Goal: Register for event/course

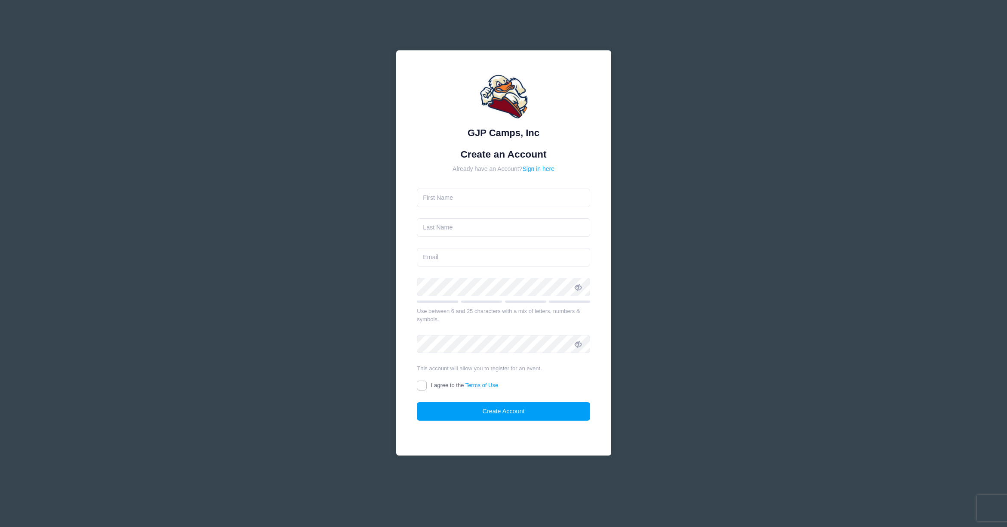
click at [473, 199] on input "text" at bounding box center [503, 197] width 173 height 18
type input "[PERSON_NAME]"
type input "brendan.connell@endlesspools.com"
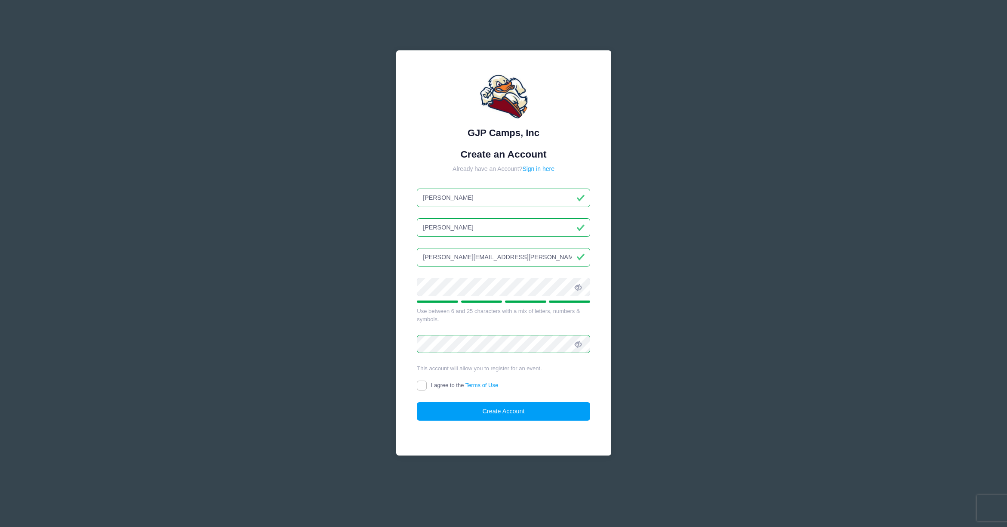
click at [427, 385] on label "I agree to the Terms of Use" at bounding box center [457, 385] width 81 height 9
click at [427, 385] on input "I agree to the Terms of Use" at bounding box center [422, 385] width 10 height 10
checkbox input "true"
click at [478, 416] on button "Create Account" at bounding box center [503, 411] width 173 height 18
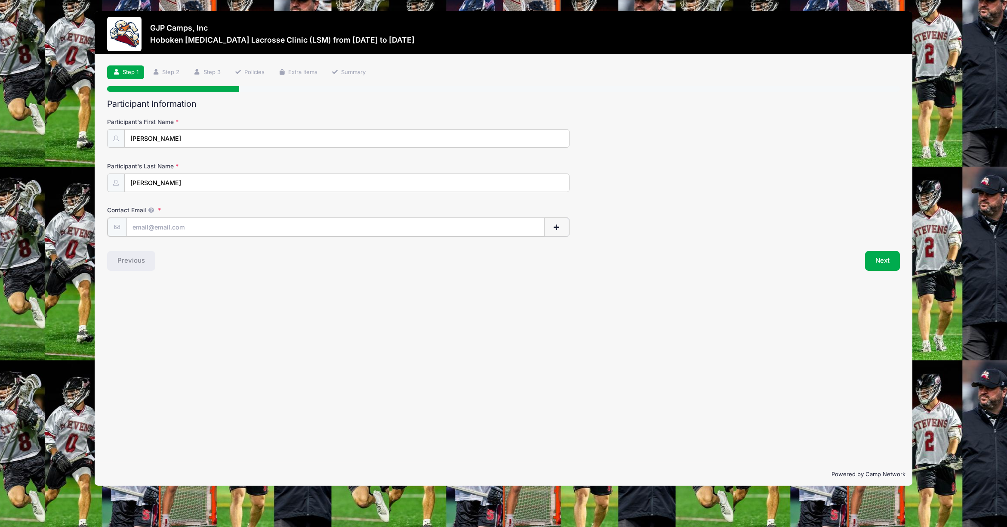
click at [192, 225] on input "Contact Email" at bounding box center [335, 227] width 419 height 18
type input "[EMAIL_ADDRESS][DOMAIN_NAME]"
click at [888, 260] on button "Next" at bounding box center [882, 260] width 35 height 20
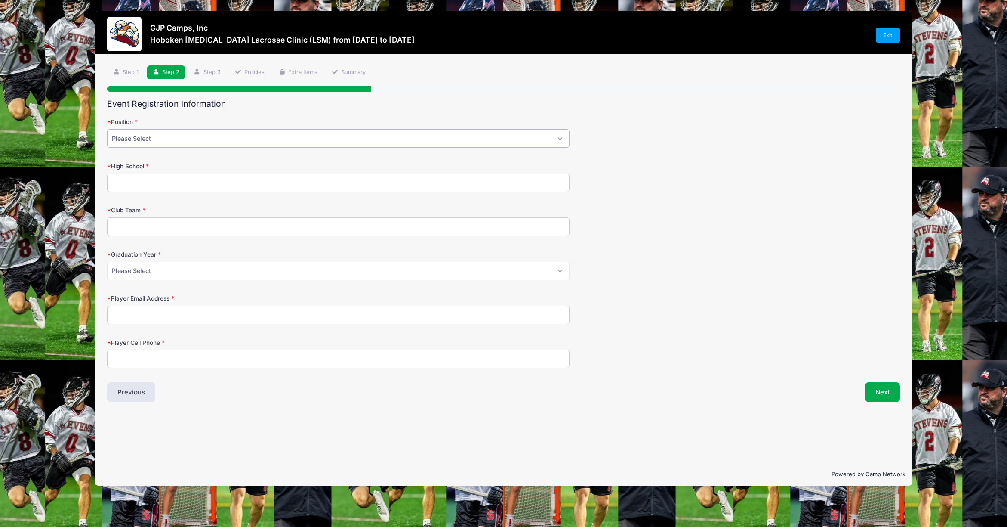
select select "Long Stick Midfield"
click option "Long Stick Midfield" at bounding box center [0, 0] width 0 height 0
click at [118, 187] on input "High School" at bounding box center [338, 182] width 462 height 18
type input "Gloucester County Institute of Technology"
click at [148, 235] on input "Club Team" at bounding box center [338, 226] width 462 height 18
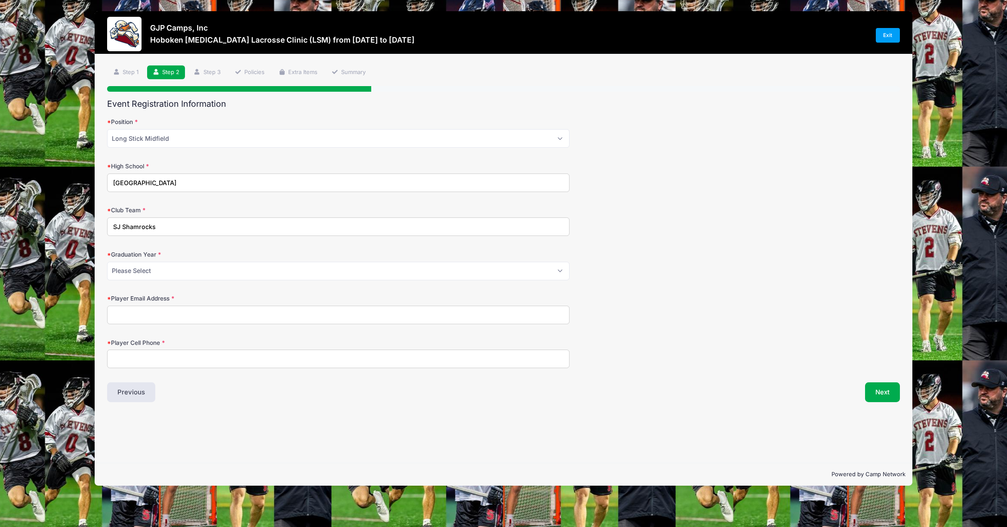
type input "SJ Shamrocks"
select select "2027"
click at [212, 316] on input "Player Email Address" at bounding box center [338, 314] width 462 height 18
type input "[EMAIL_ADDRESS][DOMAIN_NAME]"
type input "856-508-4656"
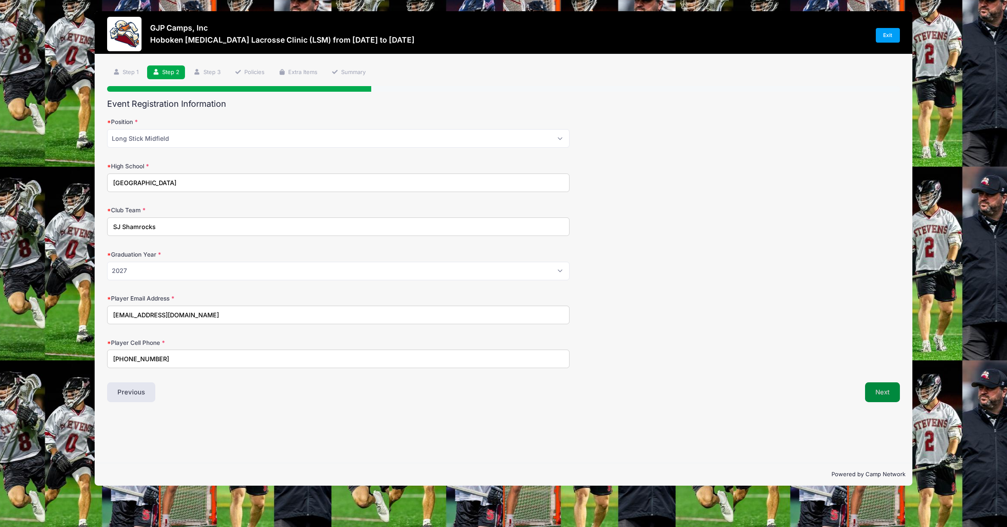
click at [889, 395] on button "Next" at bounding box center [882, 392] width 35 height 20
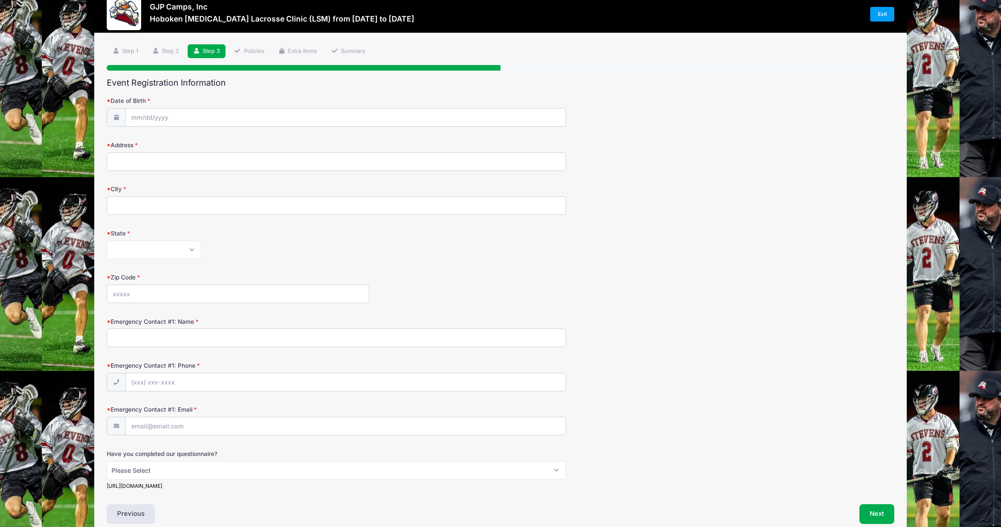
scroll to position [14, 0]
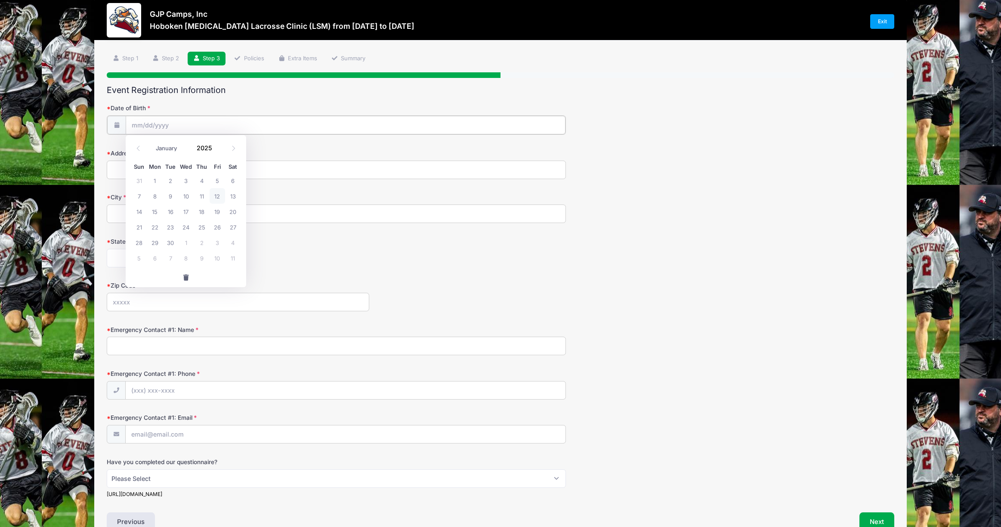
click at [146, 121] on input "Date of Birth" at bounding box center [346, 125] width 440 height 18
select select "2"
click option "March" at bounding box center [0, 0] width 0 height 0
click at [208, 149] on input "2025" at bounding box center [206, 147] width 28 height 13
click at [216, 151] on span at bounding box center [217, 151] width 6 height 6
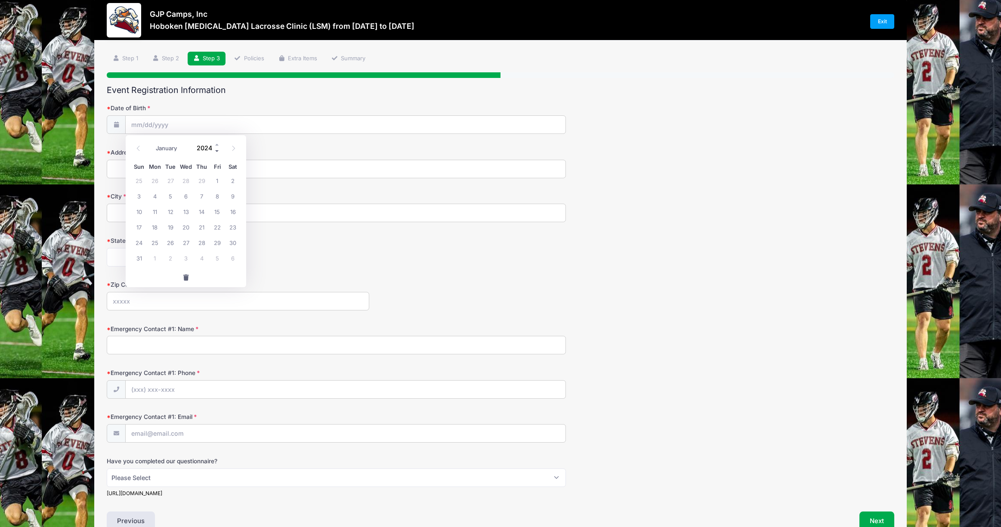
click at [217, 152] on span at bounding box center [217, 151] width 6 height 6
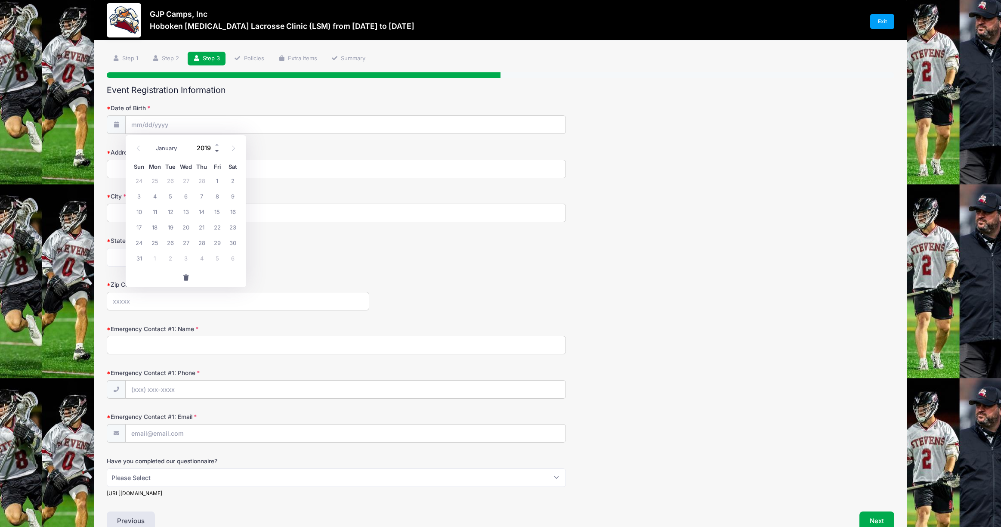
click at [217, 152] on span at bounding box center [217, 151] width 6 height 6
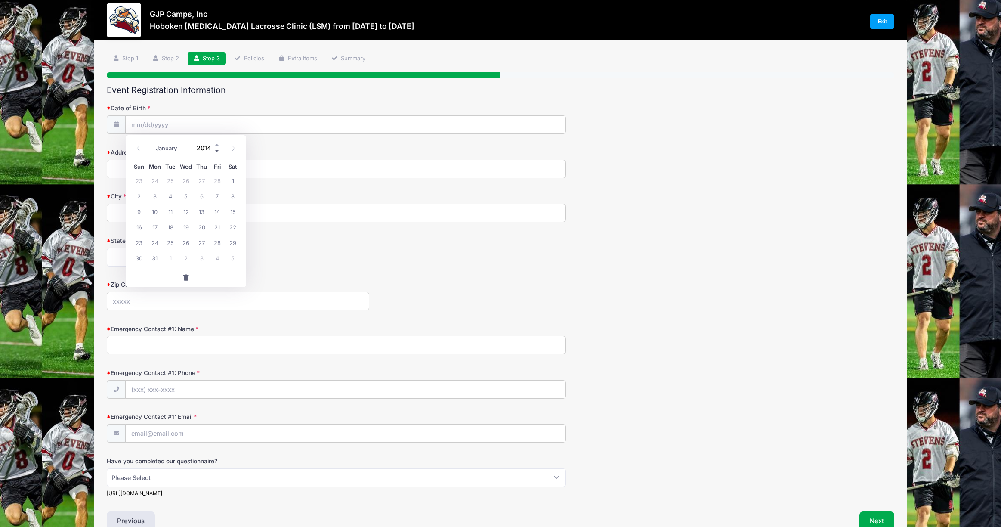
click at [217, 152] on span at bounding box center [217, 151] width 6 height 6
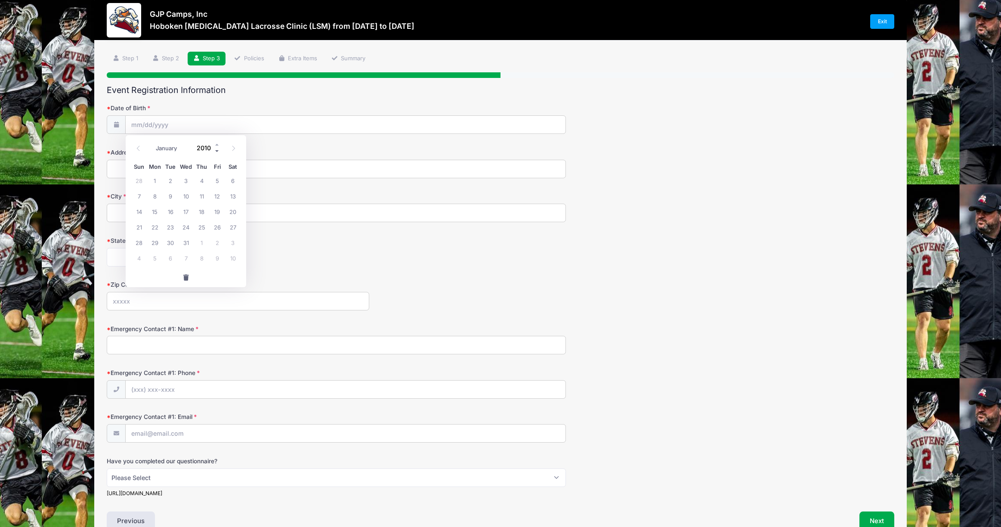
type input "2009"
click at [215, 225] on span "27" at bounding box center [217, 226] width 15 height 15
type input "03/27/2009"
click at [151, 169] on input "Address" at bounding box center [336, 169] width 459 height 18
type input "716 Elaine Dr."
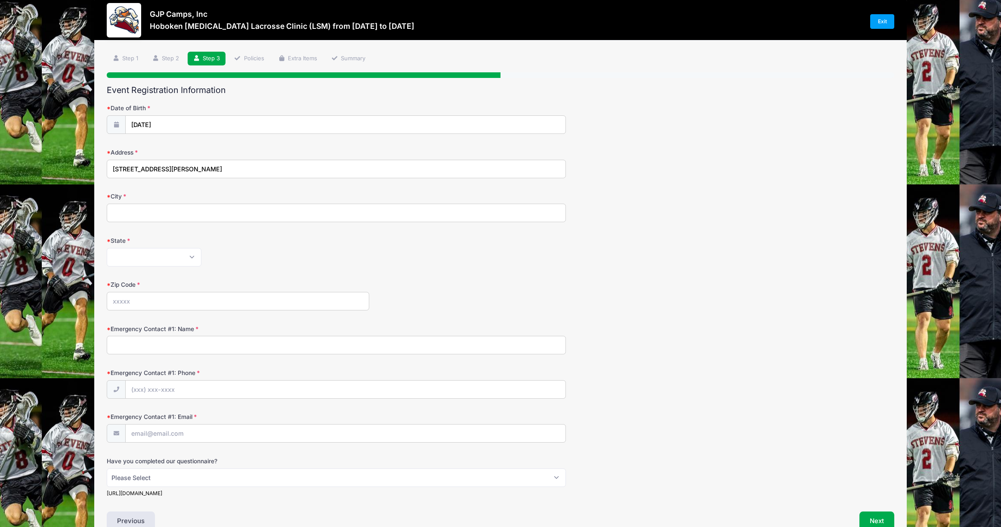
type input "Mickleton"
select select "NJ"
type input "08056"
type input "(609) 405-3531"
type input "BRENDANCONNELL18@GMAIL.COM"
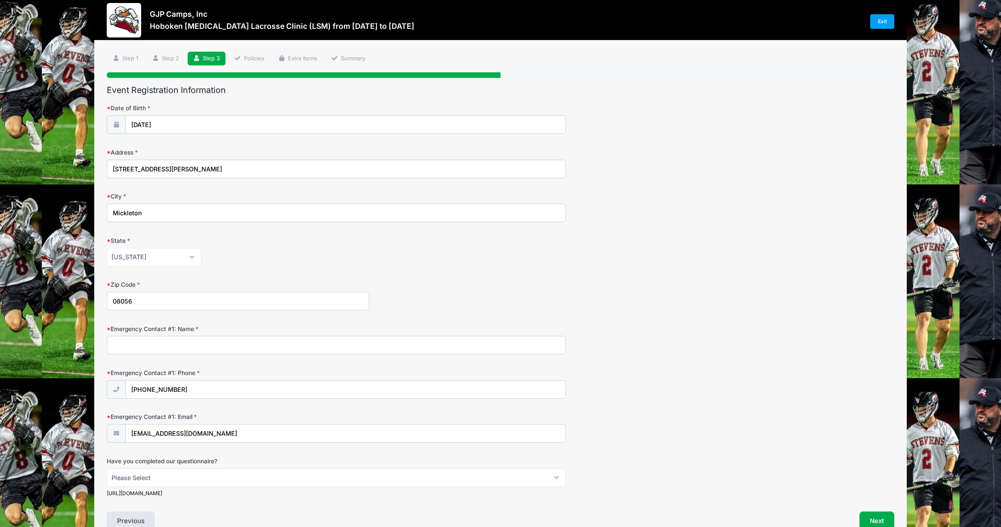
type input "6094053531"
click at [169, 340] on input "Emergency Contact #1: Name" at bounding box center [336, 345] width 459 height 18
type input "Brendan Connell"
type input "(0"
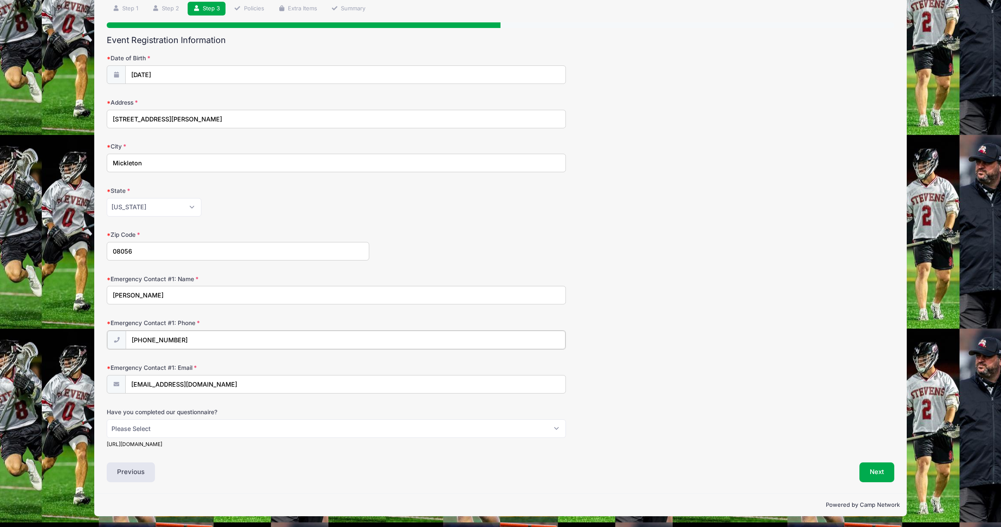
type input "(609) 405-3531"
click option "No" at bounding box center [0, 0] width 0 height 0
click at [211, 444] on div "https://stevensducks.com/sb_output.aspx?frform=7&path=mlax" at bounding box center [336, 444] width 459 height 8
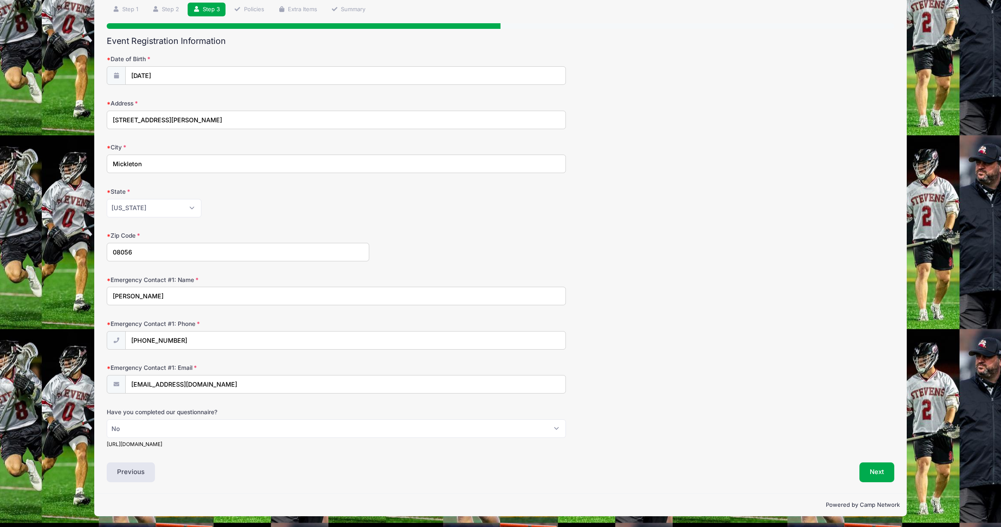
click at [211, 444] on div "https://stevensducks.com/sb_output.aspx?frform=7&path=mlax" at bounding box center [336, 444] width 459 height 8
select select "Yes"
click option "Yes" at bounding box center [0, 0] width 0 height 0
click at [887, 469] on button "Next" at bounding box center [876, 472] width 35 height 20
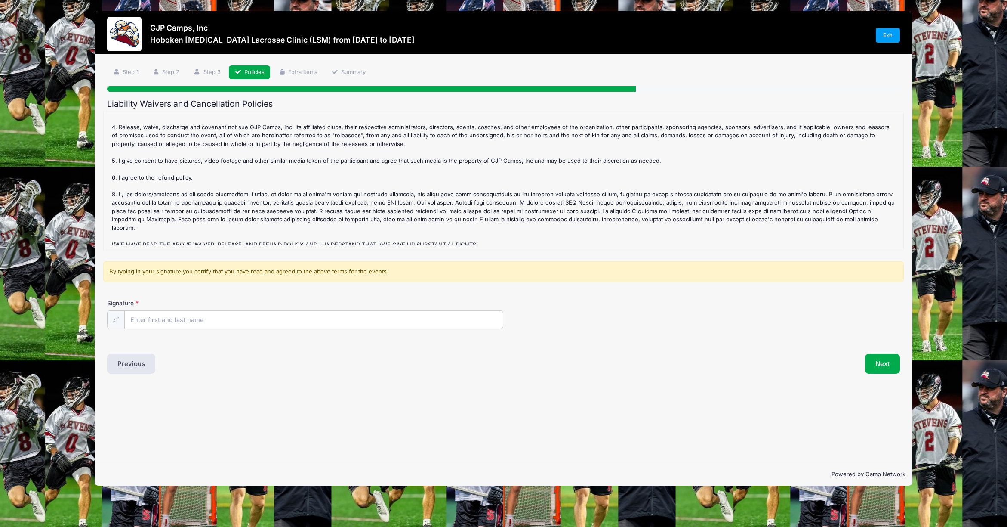
scroll to position [114, 0]
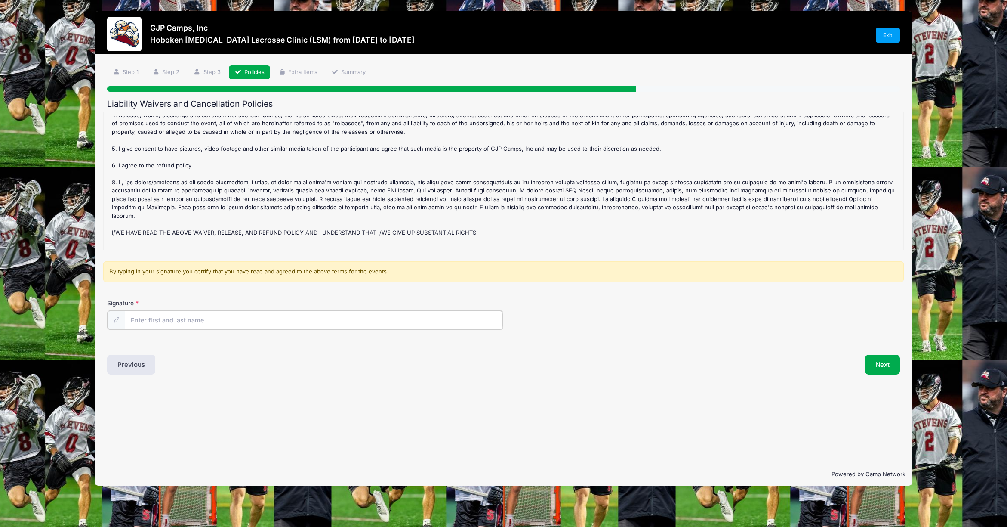
click at [205, 320] on input "Signature" at bounding box center [314, 320] width 378 height 18
type input "Brendan Connell"
click at [894, 367] on button "Next" at bounding box center [882, 364] width 35 height 20
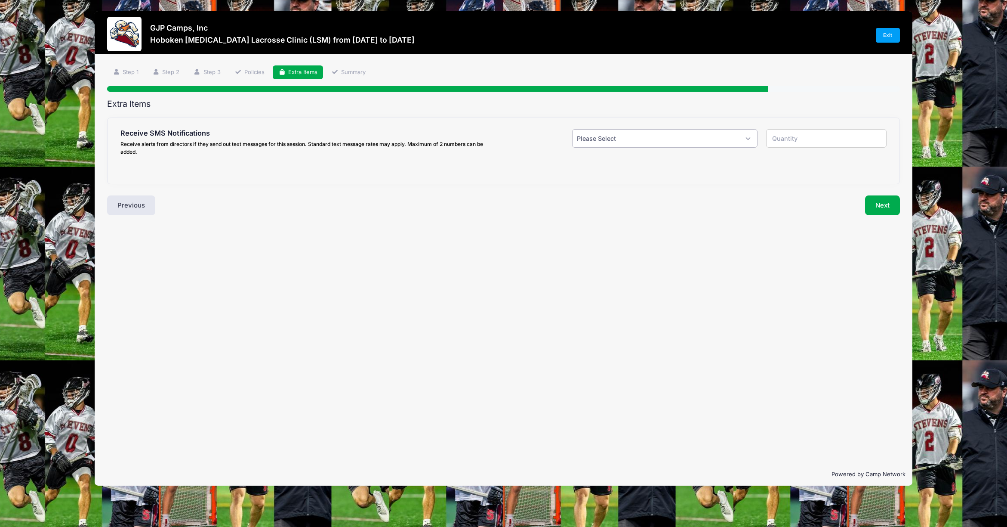
select select "1"
click option "Yes ($0.00)" at bounding box center [0, 0] width 0 height 0
click at [154, 196] on input "text" at bounding box center [254, 194] width 231 height 18
type input "(8"
click at [880, 142] on input "number" at bounding box center [826, 138] width 121 height 18
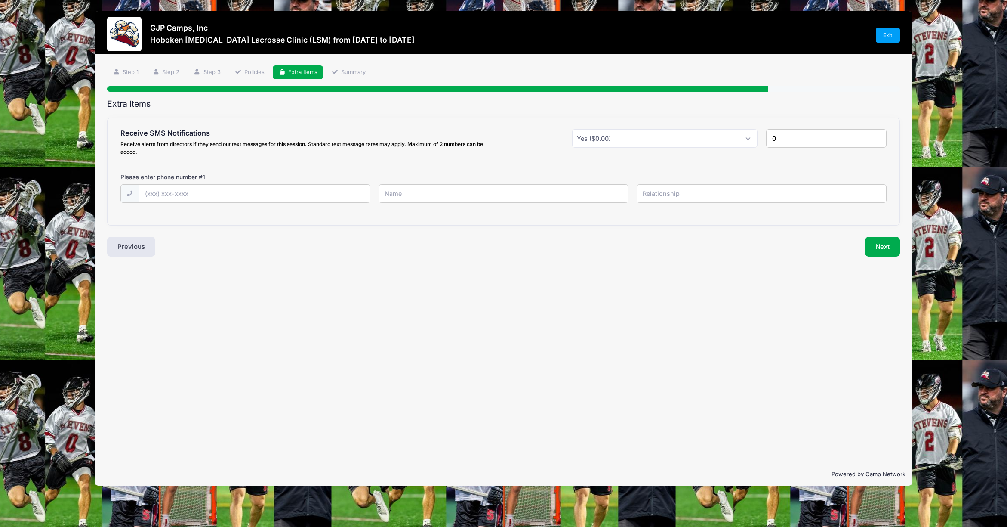
click at [879, 140] on input "0" at bounding box center [826, 138] width 121 height 18
click at [879, 136] on input "1" at bounding box center [826, 138] width 121 height 18
type input "2"
click at [879, 136] on input "2" at bounding box center [826, 138] width 121 height 18
click at [229, 197] on input "text" at bounding box center [254, 194] width 231 height 18
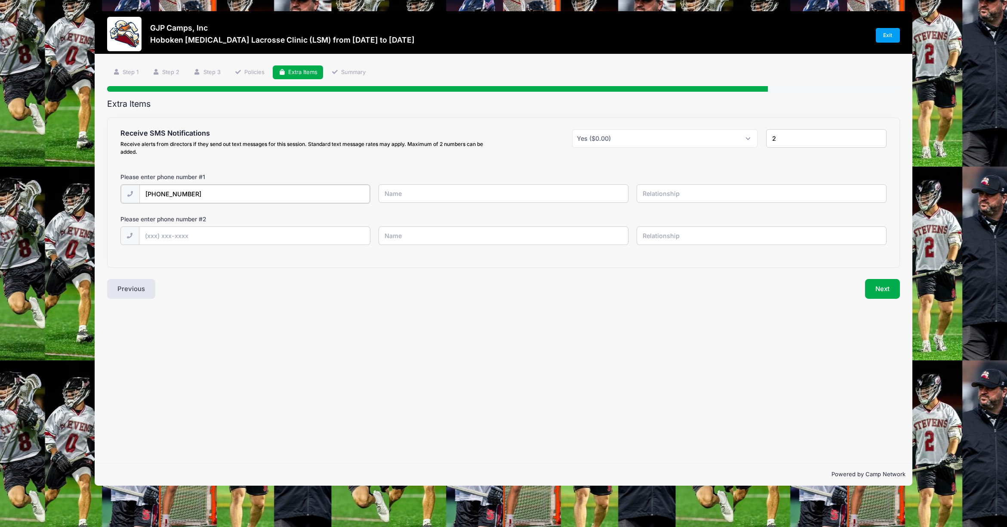
type input "(609) 405-3531"
click at [406, 204] on div "(609) 405-3531" at bounding box center [503, 199] width 775 height 30
click at [411, 191] on input "text" at bounding box center [504, 193] width 250 height 18
type input "Brendan Connell"
type input "Father"
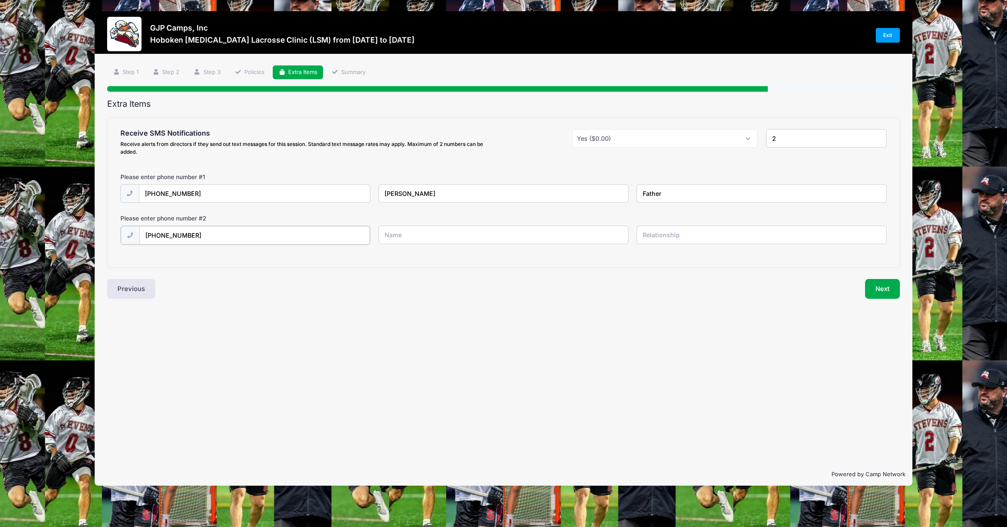
type input "(609) 868-4610"
type input "Jennifer Connell"
type input "Mother"
click at [880, 286] on button "Next" at bounding box center [882, 288] width 35 height 20
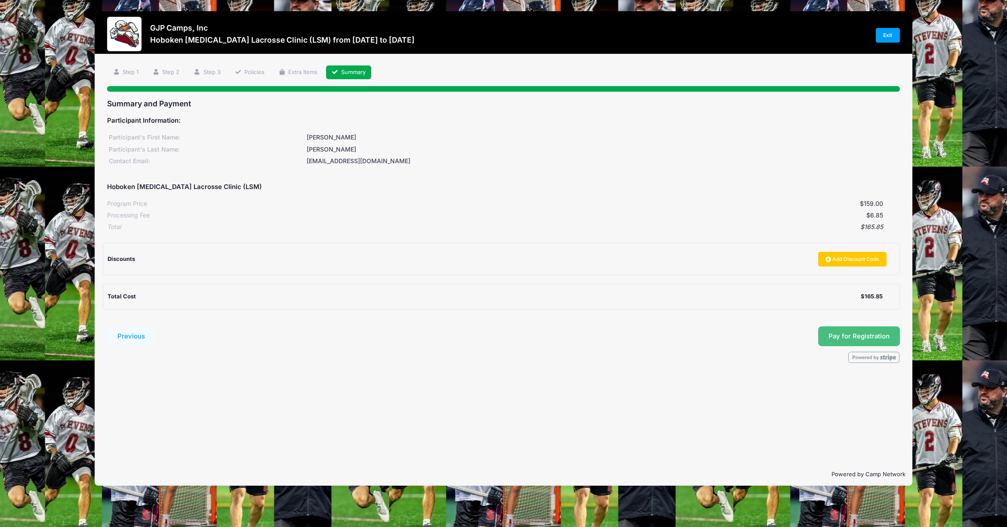
click at [848, 337] on button "Pay for Registration" at bounding box center [859, 336] width 82 height 20
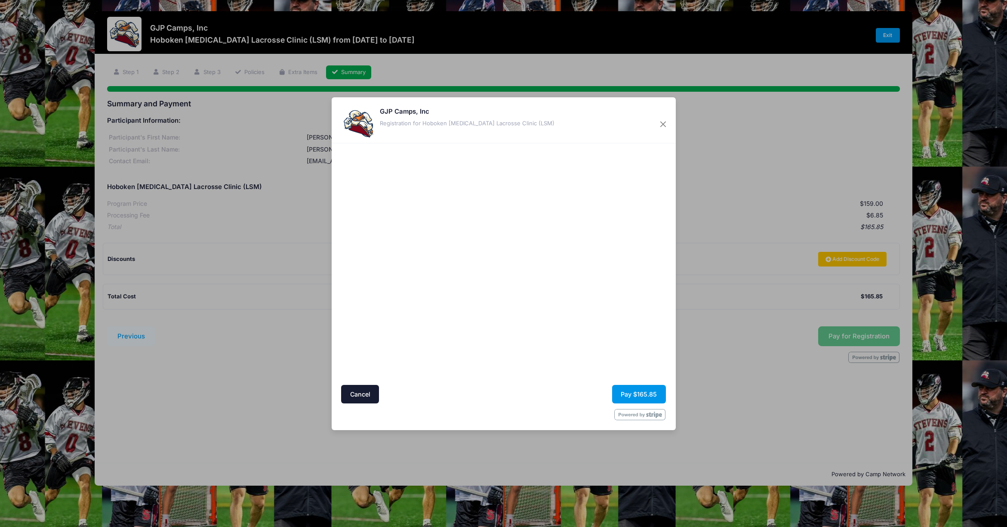
click at [637, 392] on button "Pay $165.85" at bounding box center [639, 394] width 54 height 18
